Goal: Information Seeking & Learning: Learn about a topic

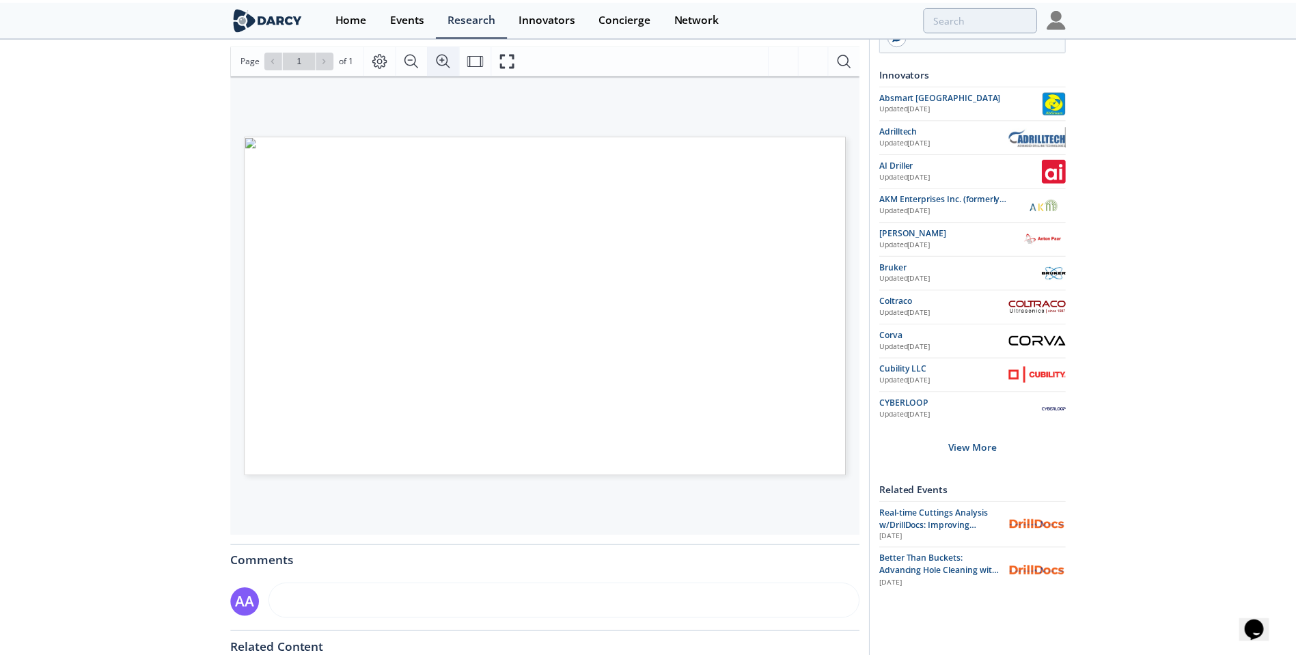
scroll to position [205, 0]
